Goal: Find contact information

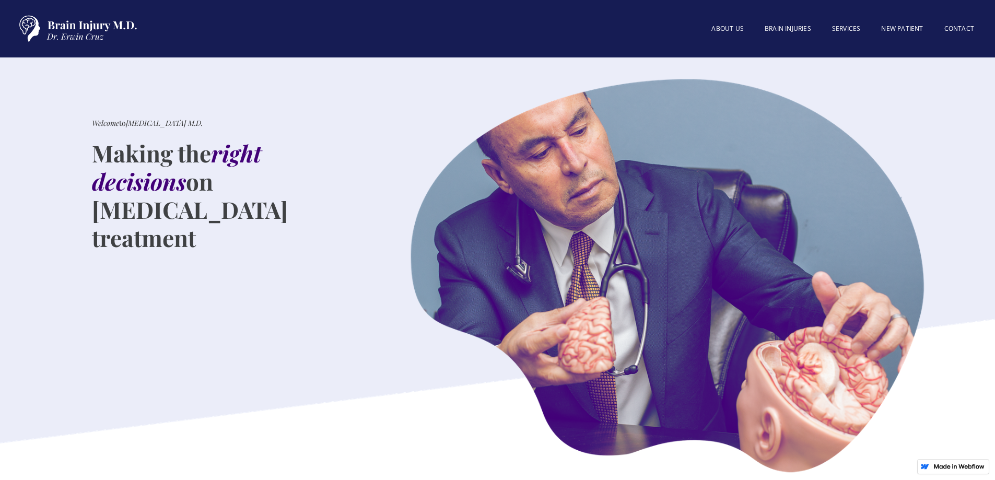
click at [313, 100] on div "Welcome to Brain Injury M.D. Making the right decisions on traumatic brain inju…" at bounding box center [230, 275] width 356 height 395
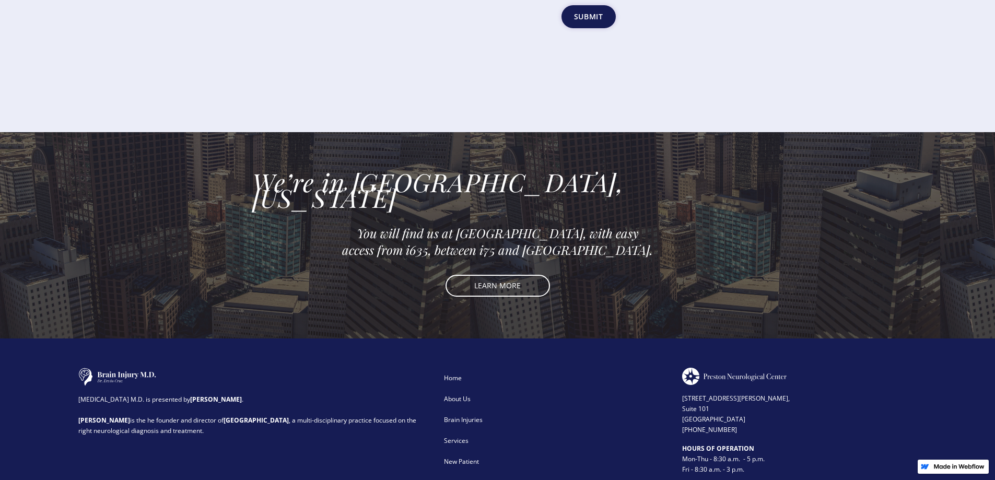
scroll to position [2332, 0]
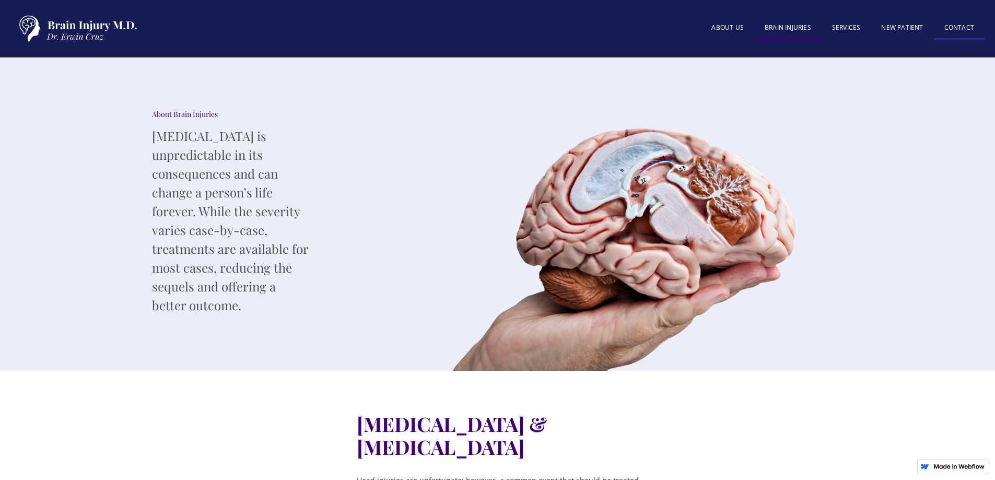
click at [969, 34] on link "Contact" at bounding box center [959, 28] width 51 height 22
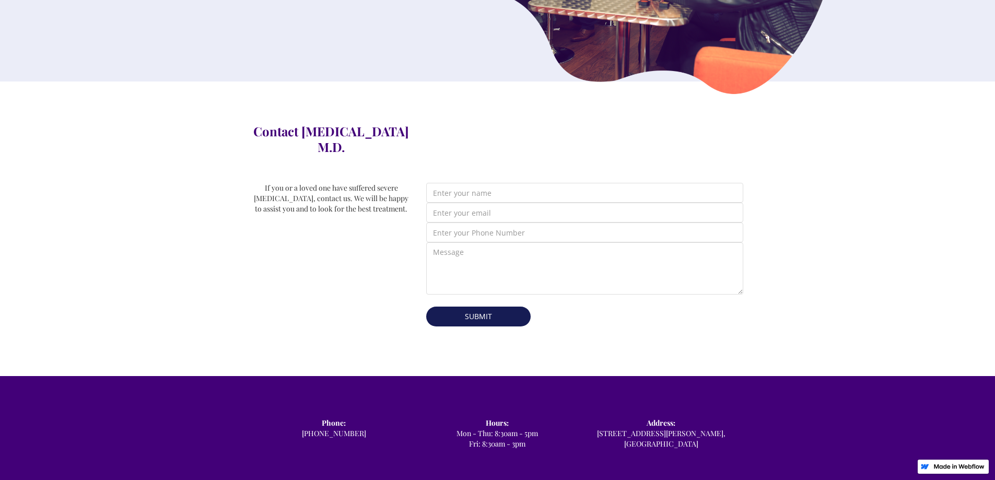
scroll to position [418, 0]
